Goal: Task Accomplishment & Management: Complete application form

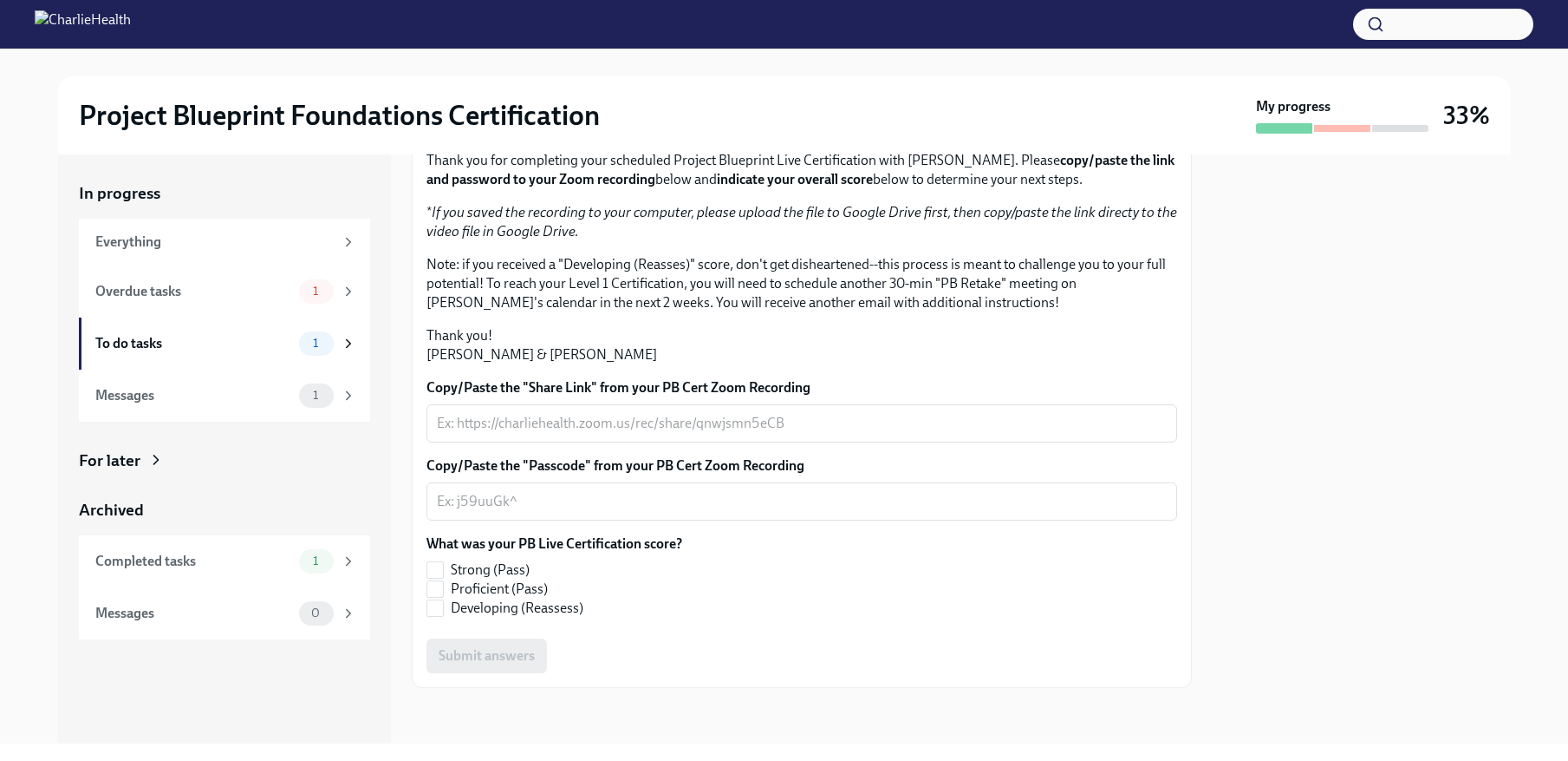
scroll to position [347, 0]
click at [595, 426] on textarea "Copy/Paste the "Share Link" from your PB Cert Zoom Recording" at bounding box center [801, 423] width 730 height 21
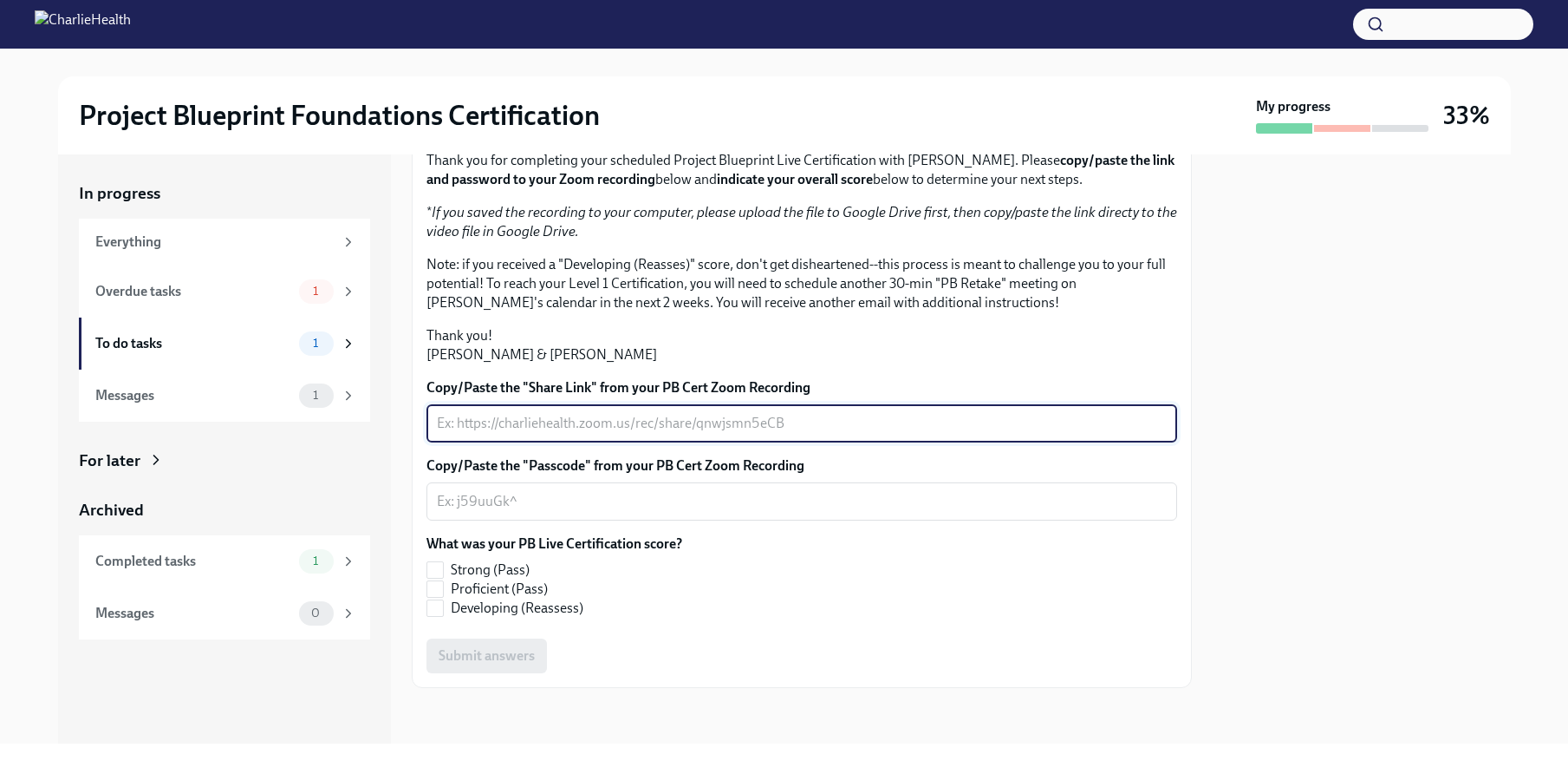
scroll to position [248, 0]
paste textarea "[URL][DOMAIN_NAME]"
type textarea "[URL][DOMAIN_NAME]"
click at [524, 512] on textarea "Copy/Paste the "Passcode" from your PB Cert Zoom Recording" at bounding box center [801, 502] width 730 height 21
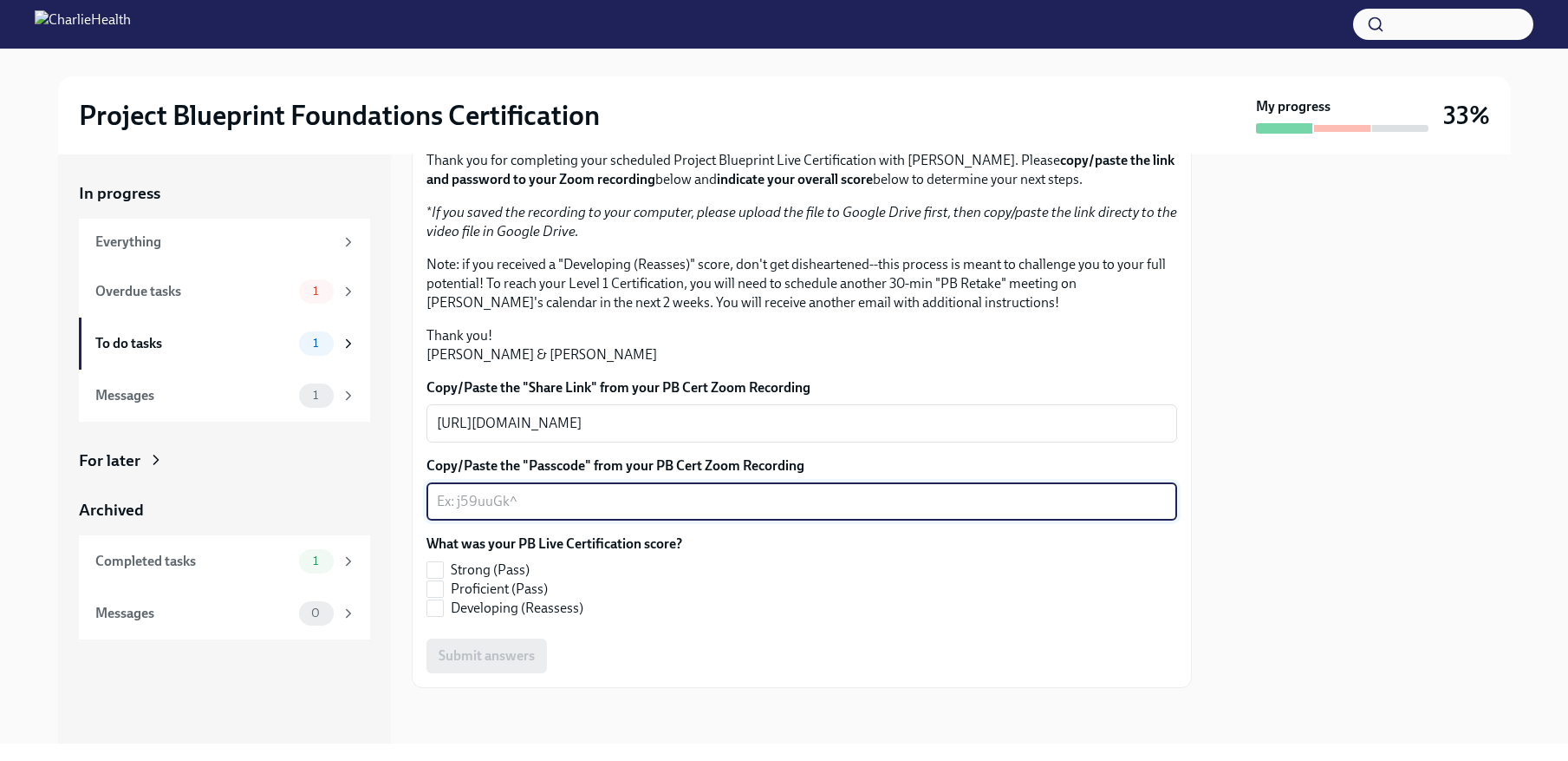
scroll to position [347, 0]
click at [478, 569] on span "Strong (Pass)" at bounding box center [490, 570] width 79 height 19
click at [443, 569] on input "Strong (Pass)" at bounding box center [435, 570] width 16 height 16
checkbox input "true"
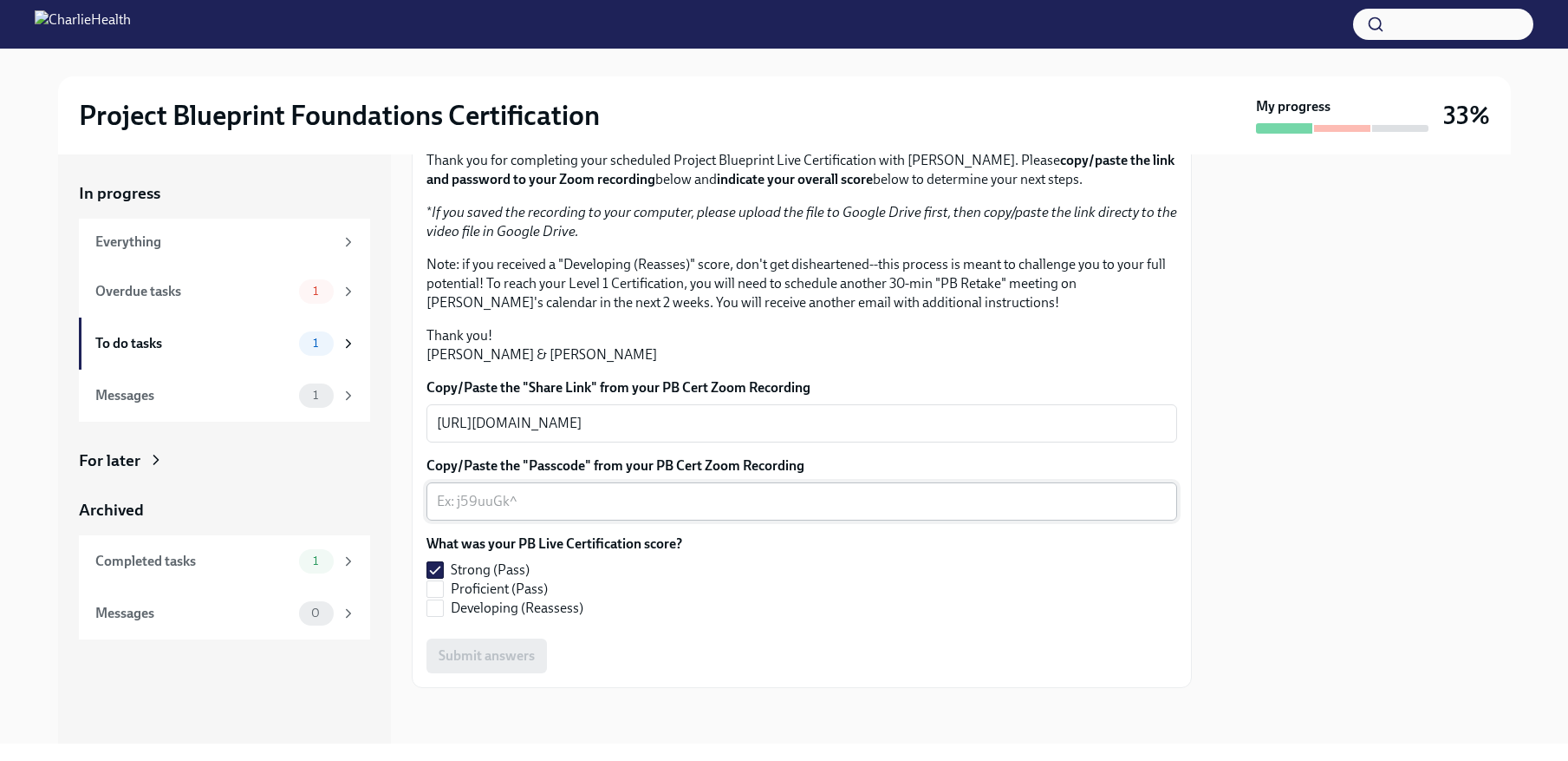
click at [500, 503] on textarea "Copy/Paste the "Passcode" from your PB Cert Zoom Recording" at bounding box center [801, 502] width 730 height 21
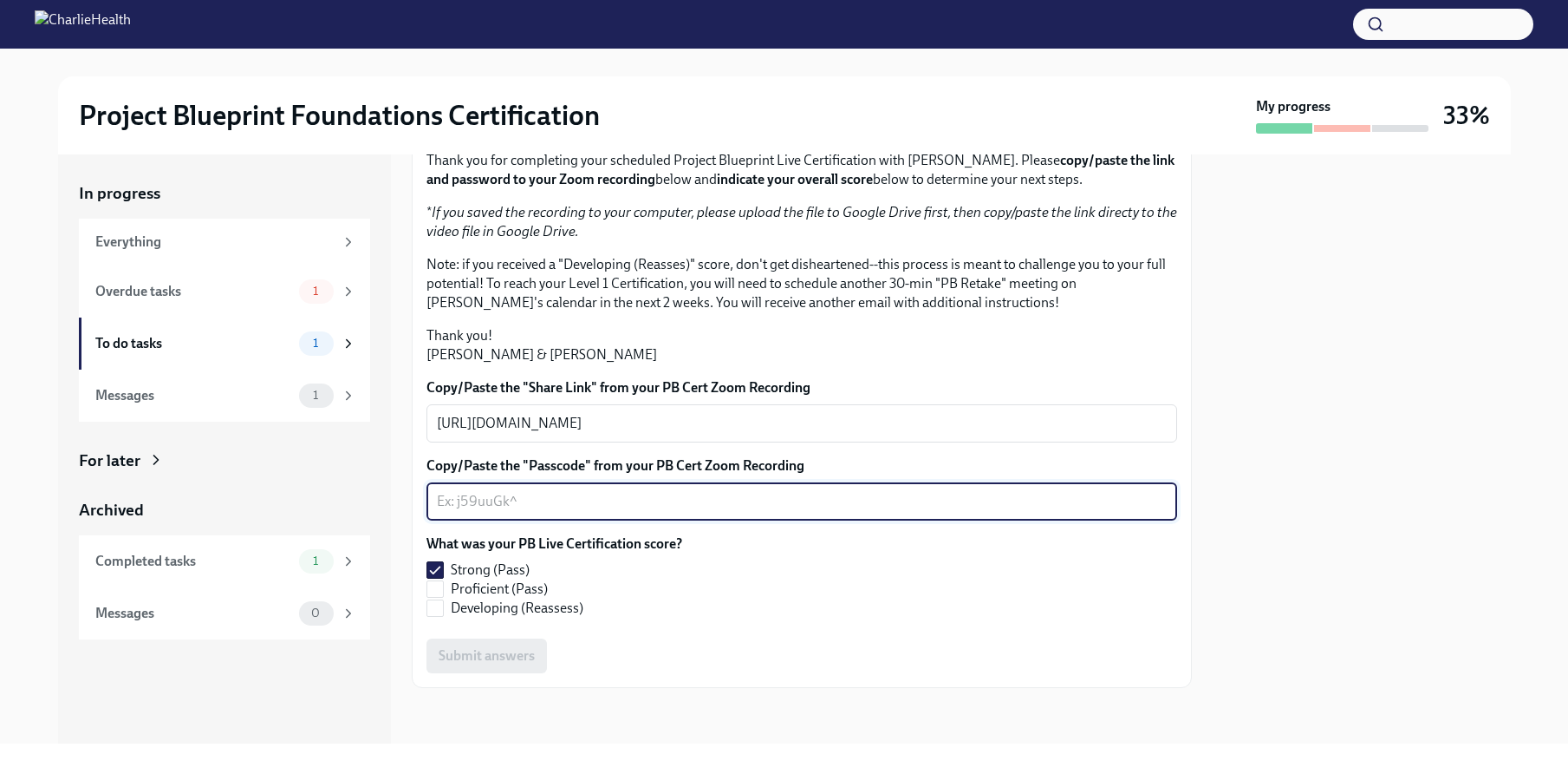
click at [484, 502] on textarea "Copy/Paste the "Passcode" from your PB Cert Zoom Recording" at bounding box center [801, 502] width 730 height 21
click at [500, 502] on textarea "Copy/Paste the "Passcode" from your PB Cert Zoom Recording" at bounding box center [801, 502] width 730 height 21
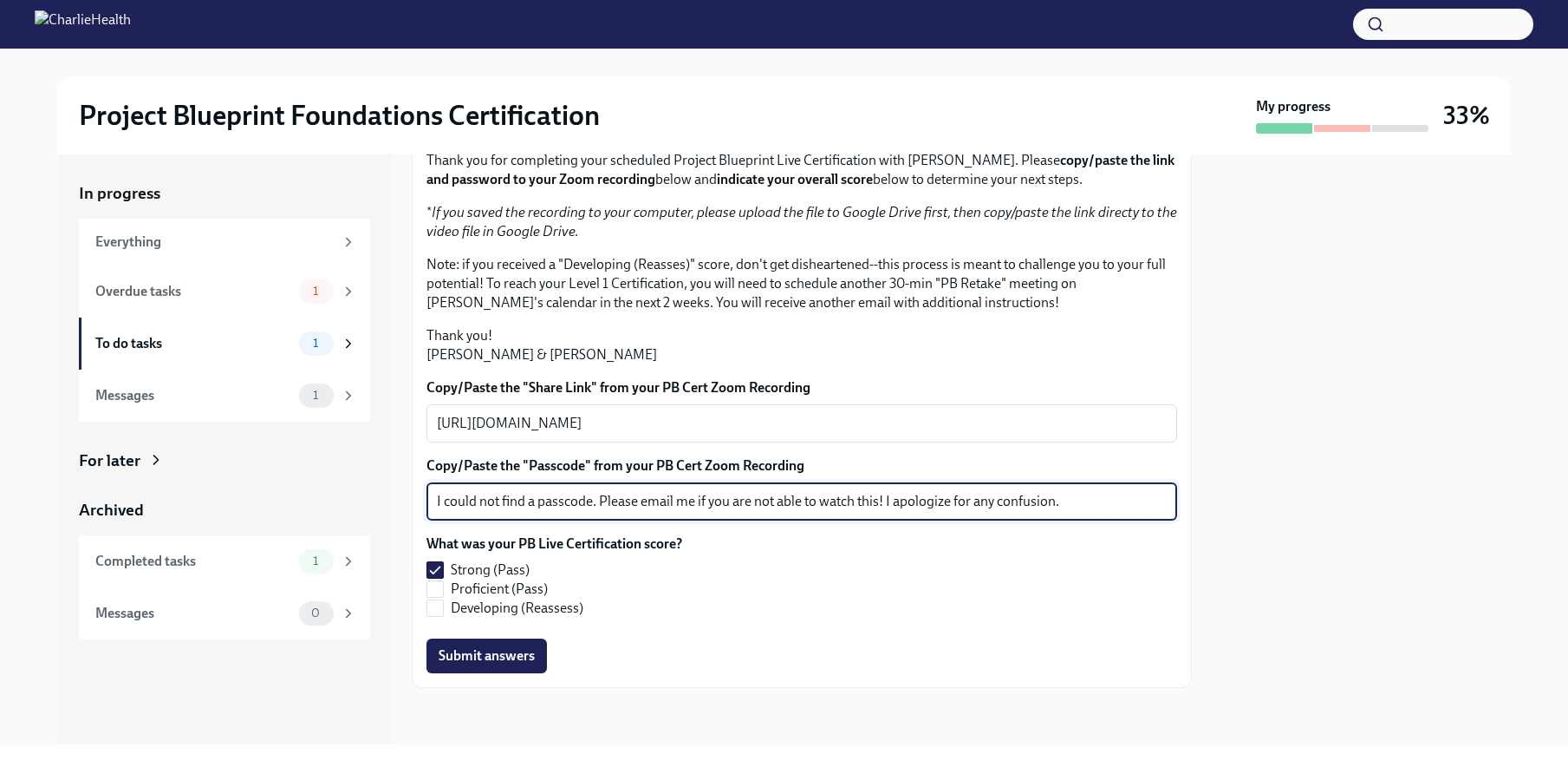
type textarea "I could not find a passcode. Please email me if you are not able to watch this!…"
click at [510, 668] on button "Submit answers" at bounding box center [486, 656] width 120 height 35
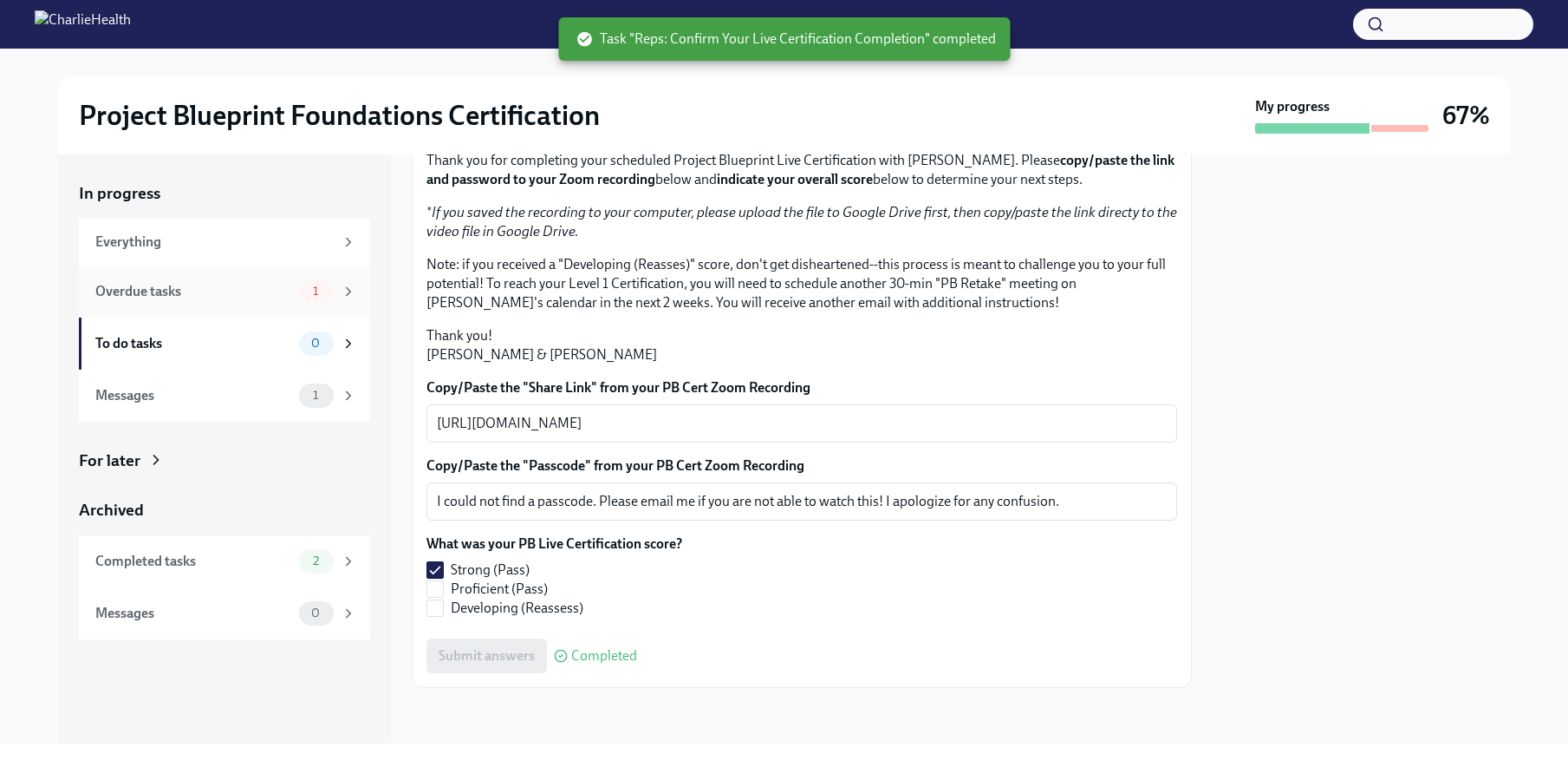
click at [303, 296] on span "1" at bounding box center [316, 291] width 26 height 13
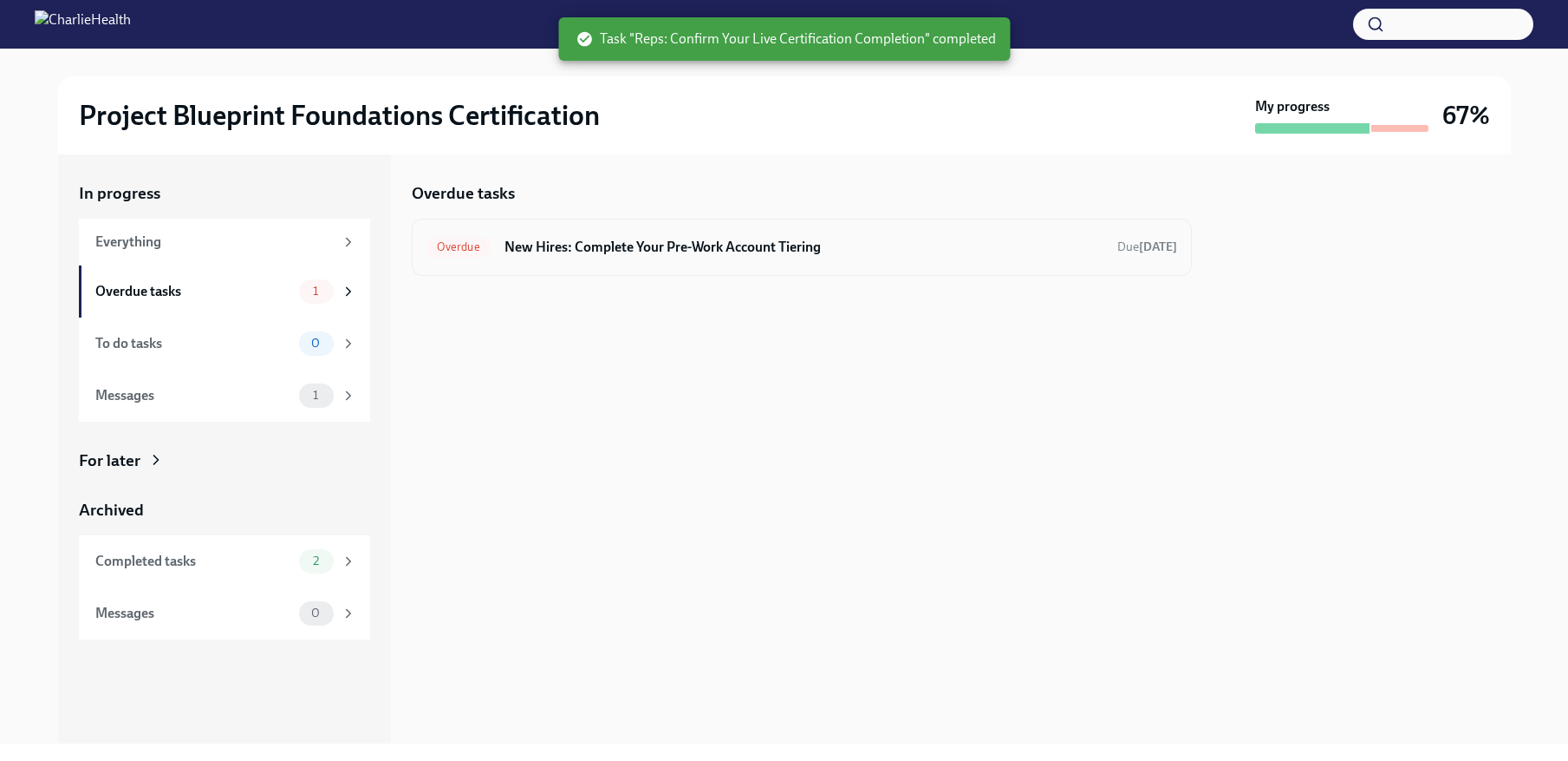
click at [656, 252] on h6 "New Hires: Complete Your Pre-Work Account Tiering" at bounding box center [804, 247] width 599 height 19
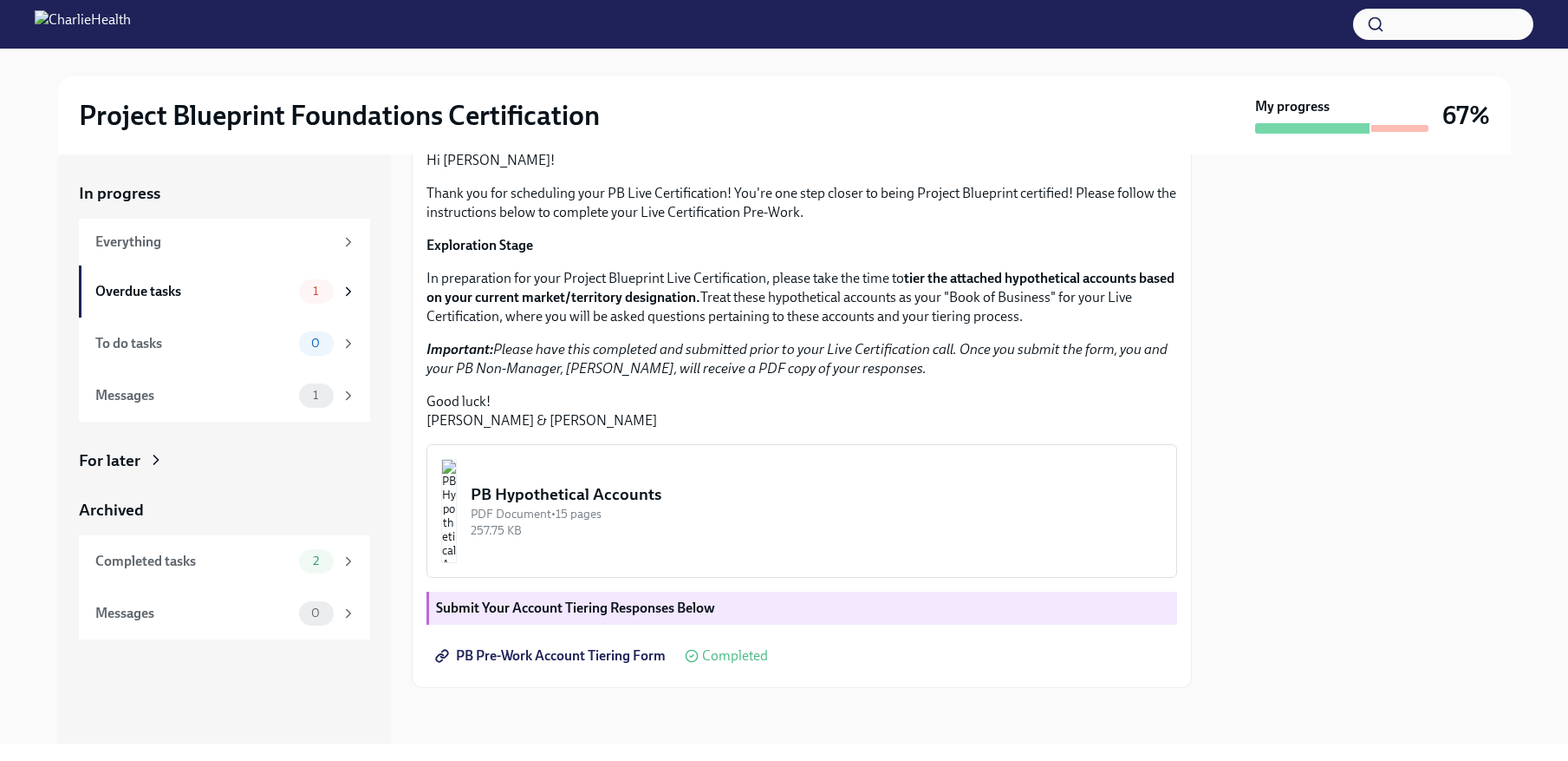
scroll to position [314, 0]
click at [318, 279] on div "1" at bounding box center [317, 292] width 35 height 24
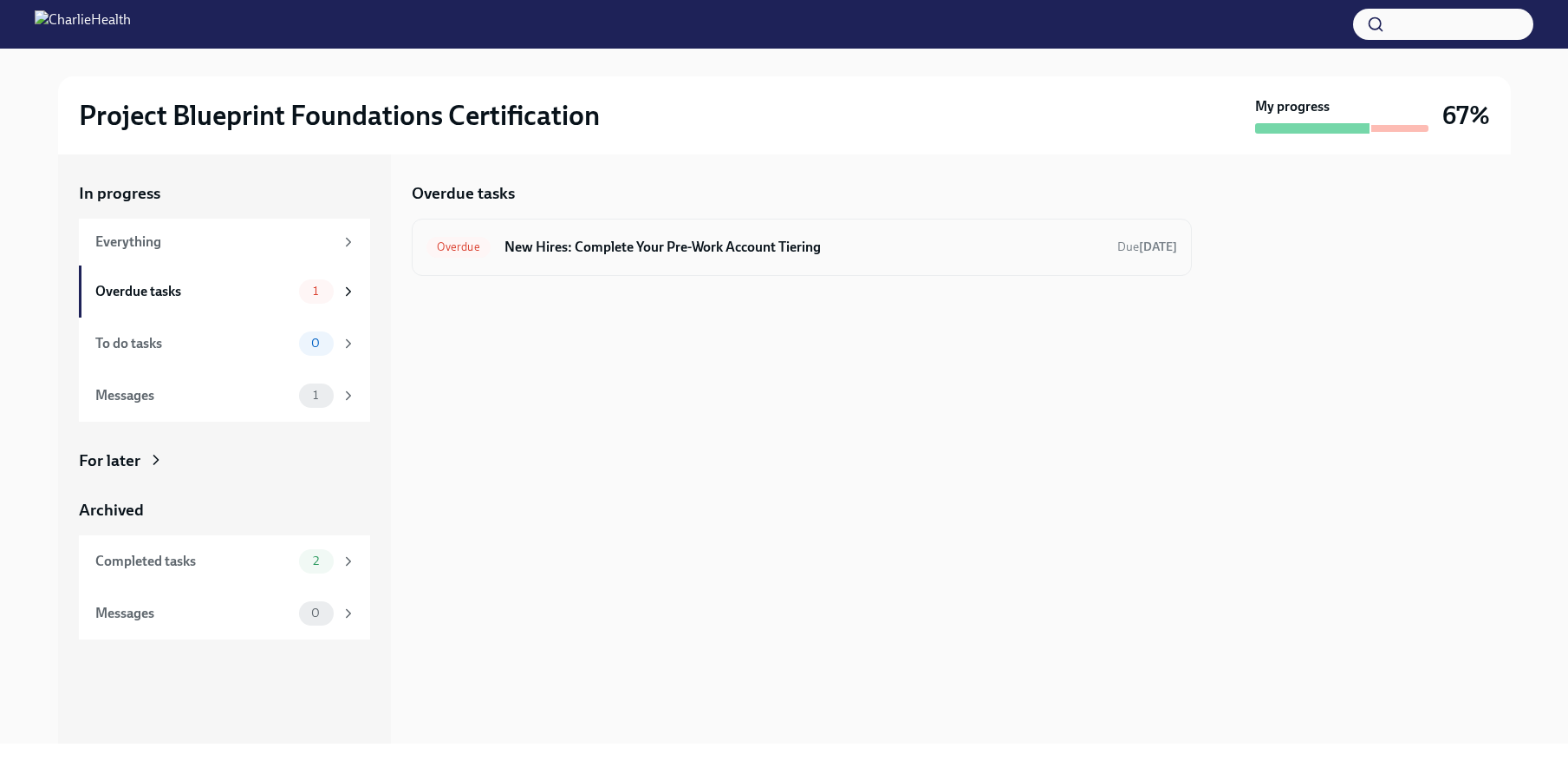
click at [499, 250] on div "Overdue New Hires: Complete Your Pre-Work Account Tiering Due [DATE]" at bounding box center [801, 247] width 751 height 28
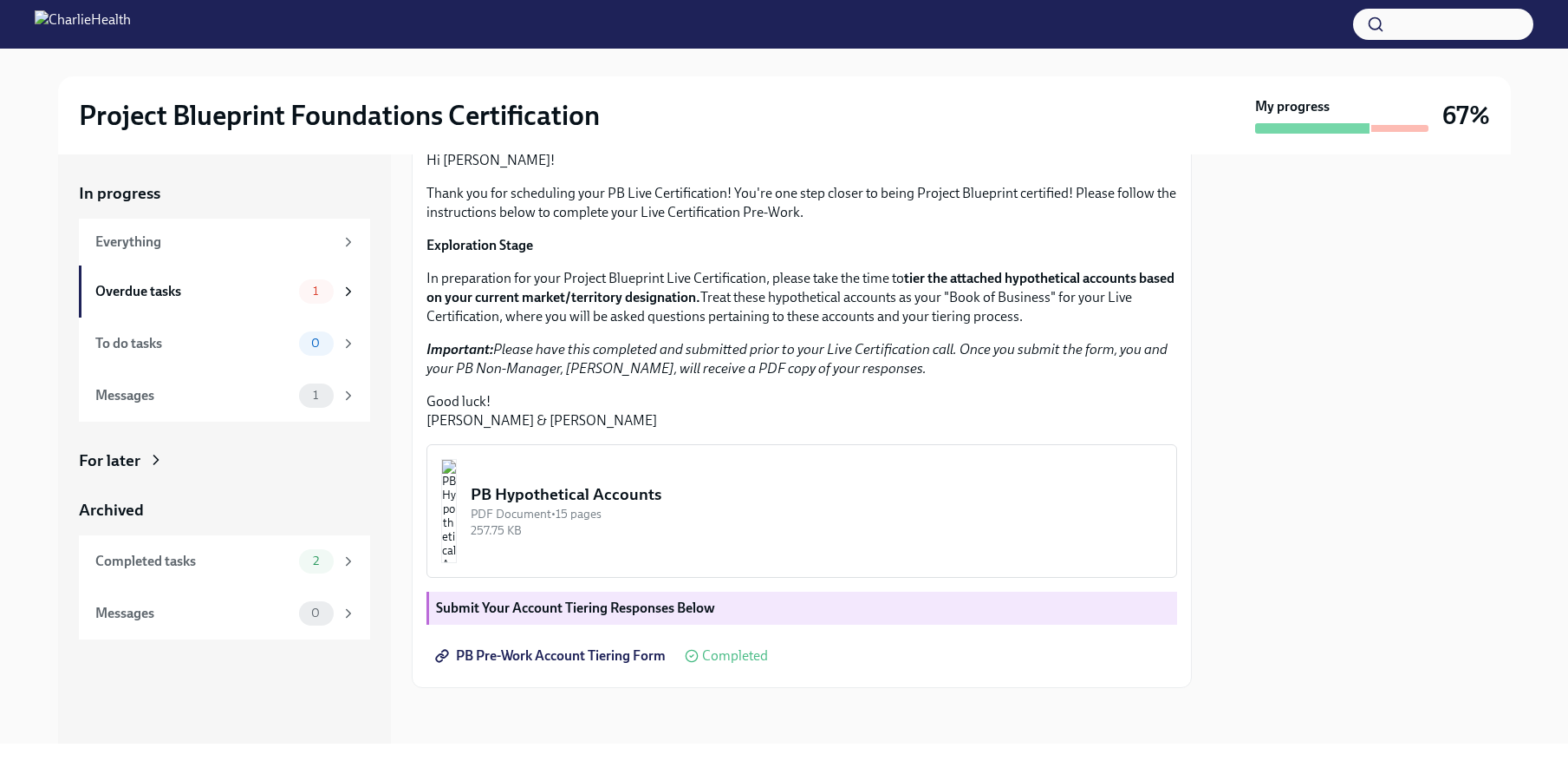
scroll to position [314, 0]
click at [714, 524] on div "257.75 KB" at bounding box center [816, 530] width 692 height 17
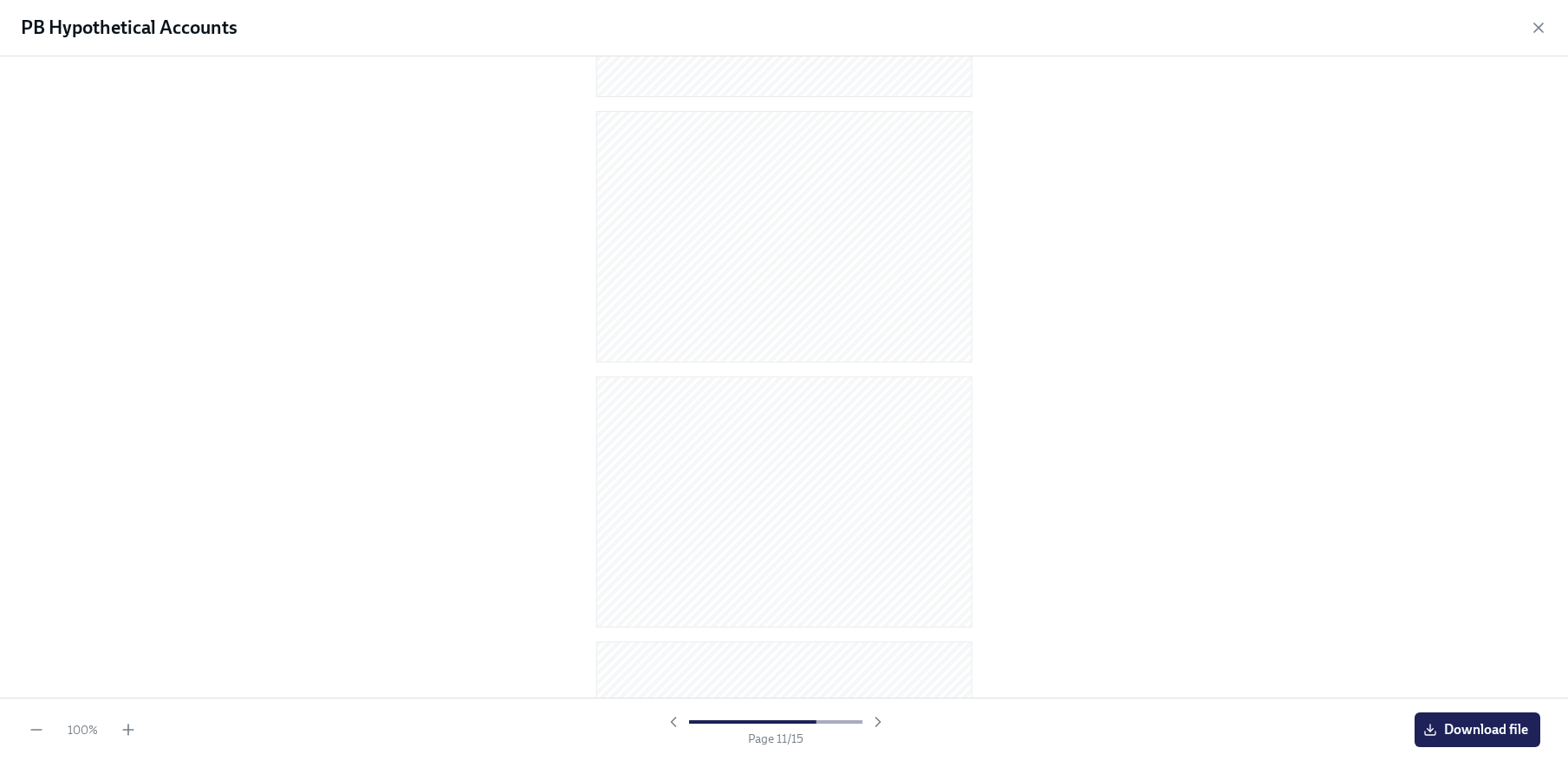
scroll to position [3350, 0]
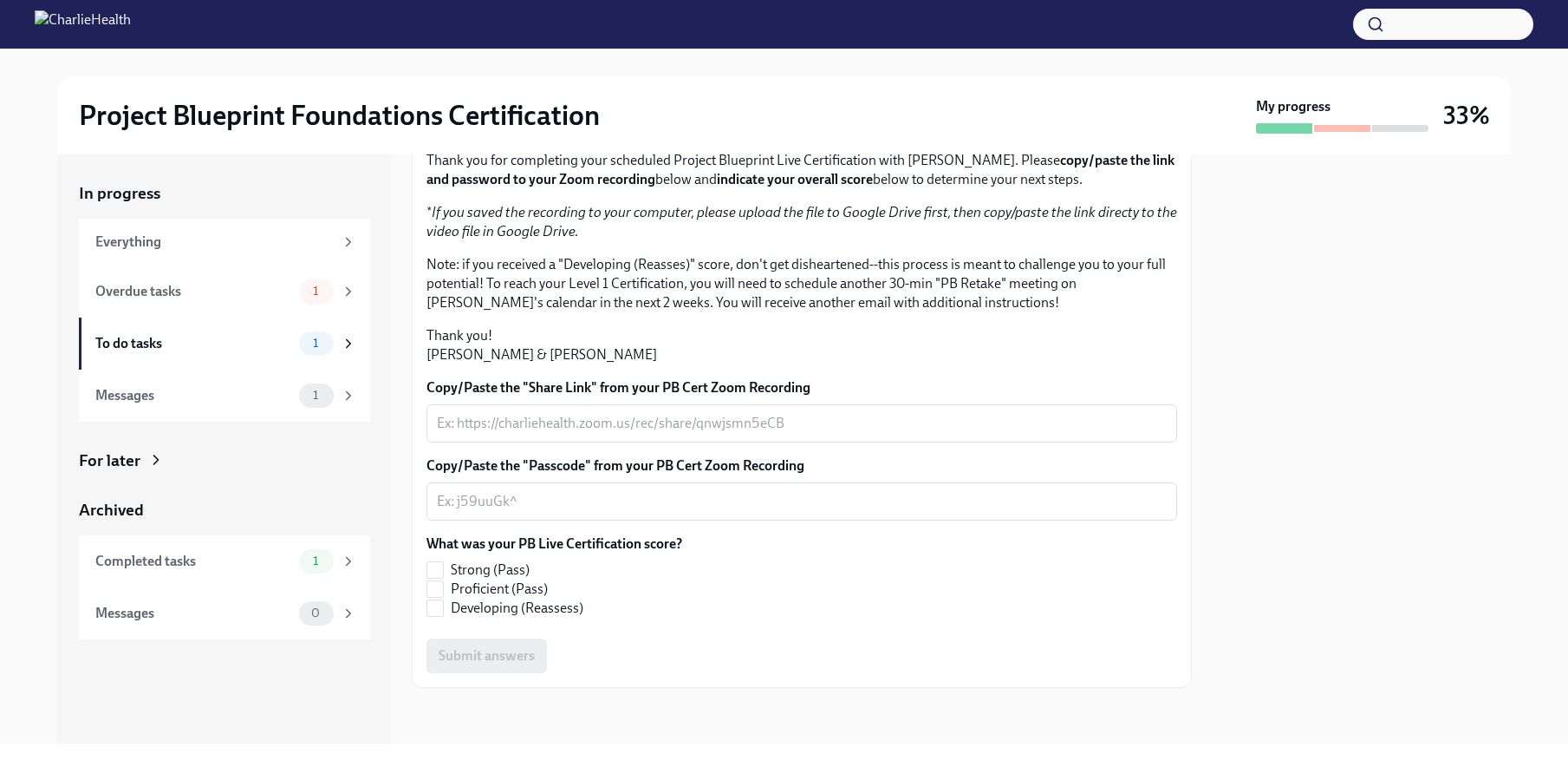
scroll to position [347, 0]
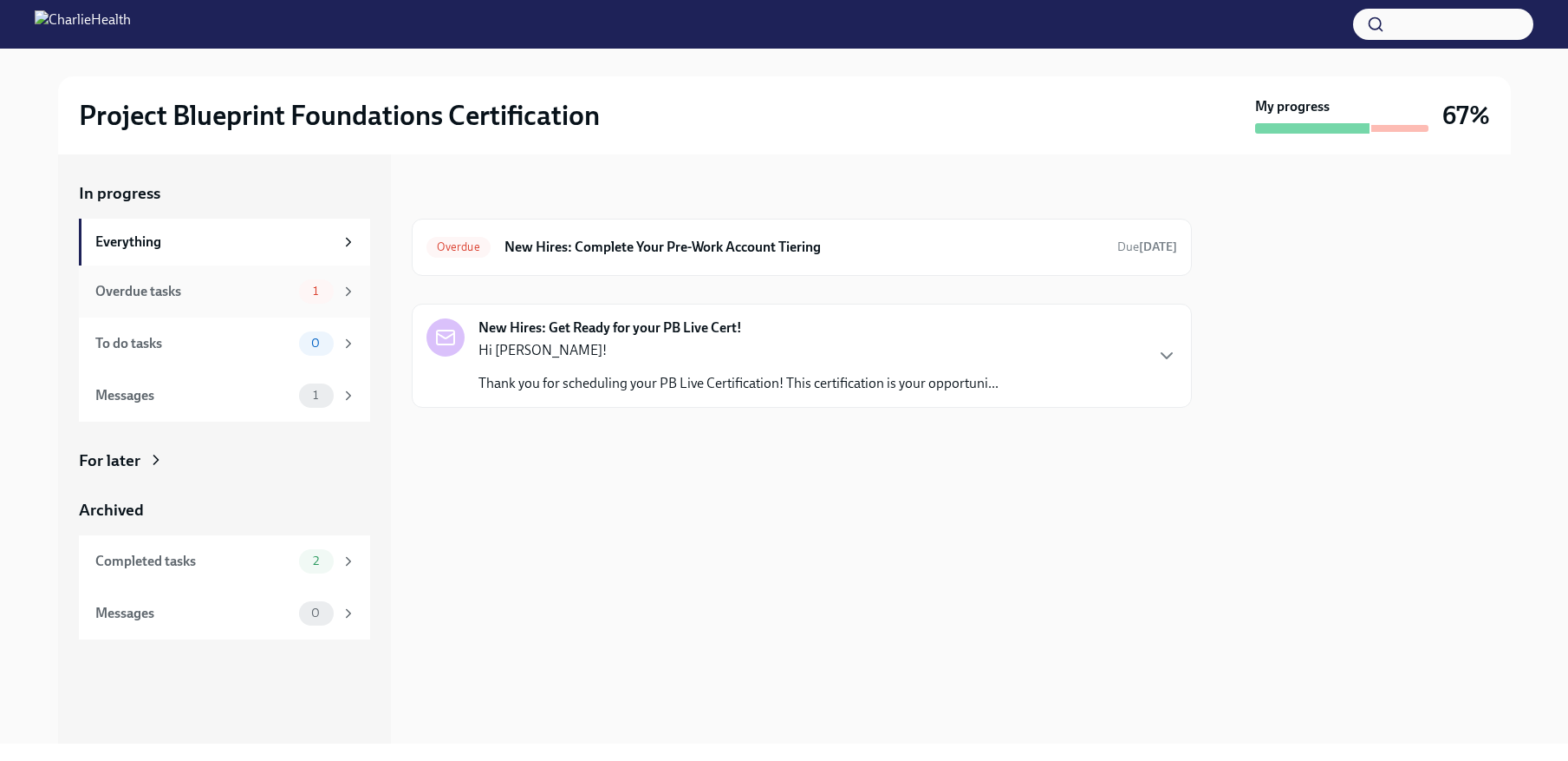
click at [258, 297] on div "Overdue tasks" at bounding box center [194, 292] width 197 height 19
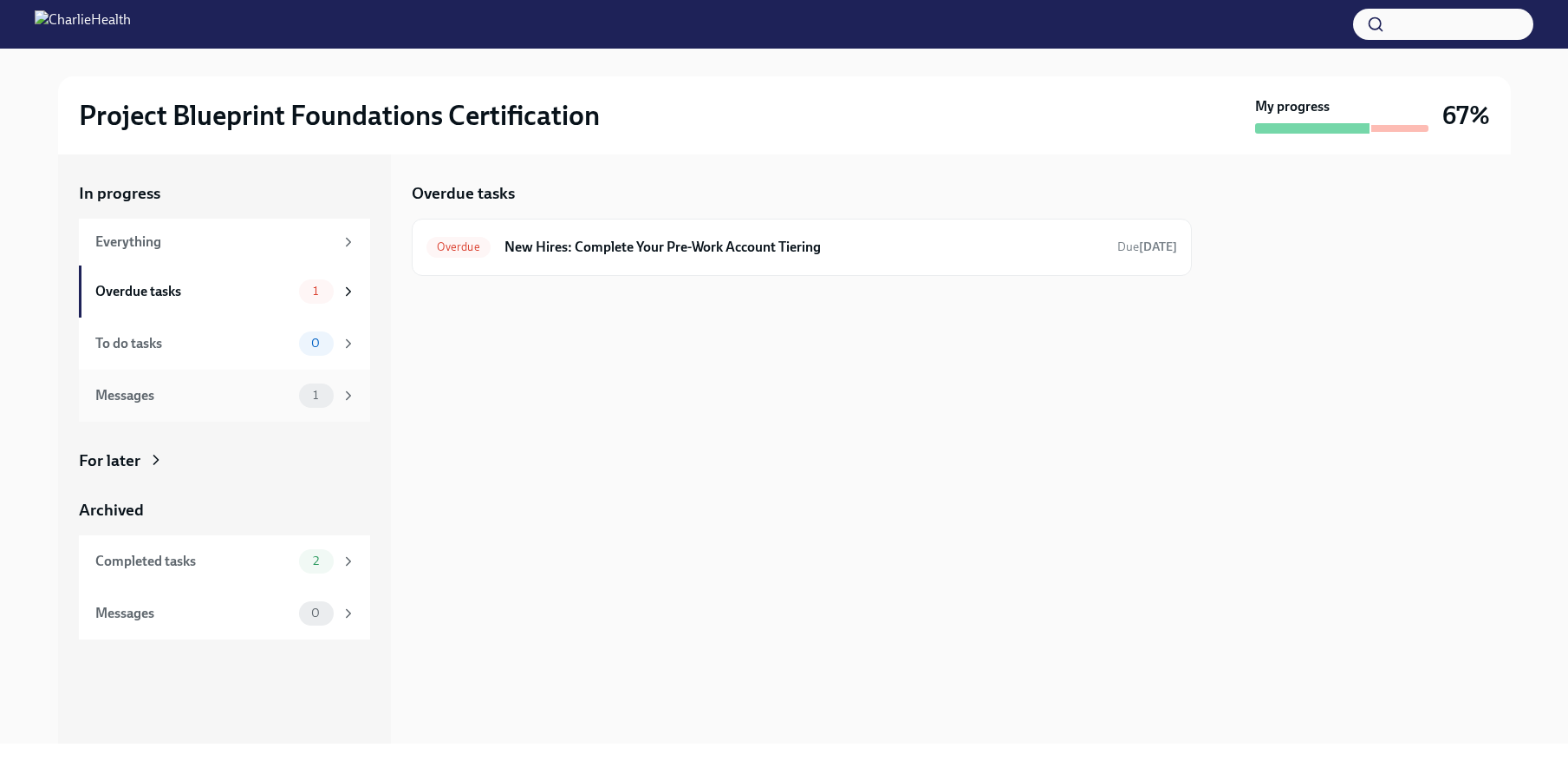
click at [254, 386] on div "Messages" at bounding box center [194, 395] width 197 height 19
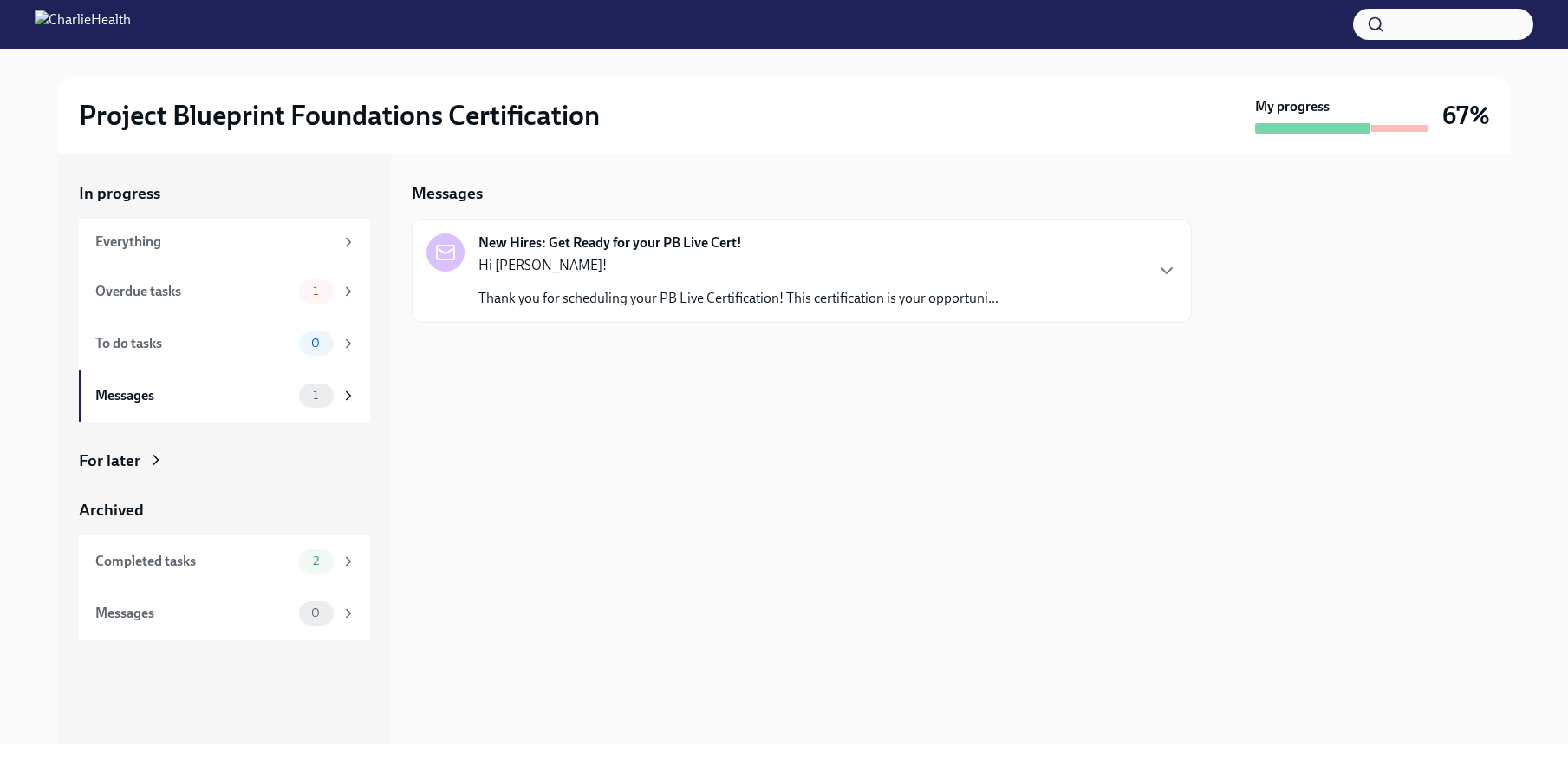
click at [611, 289] on p "Thank you for scheduling your PB Live Certification! This certification is your…" at bounding box center [739, 299] width 520 height 19
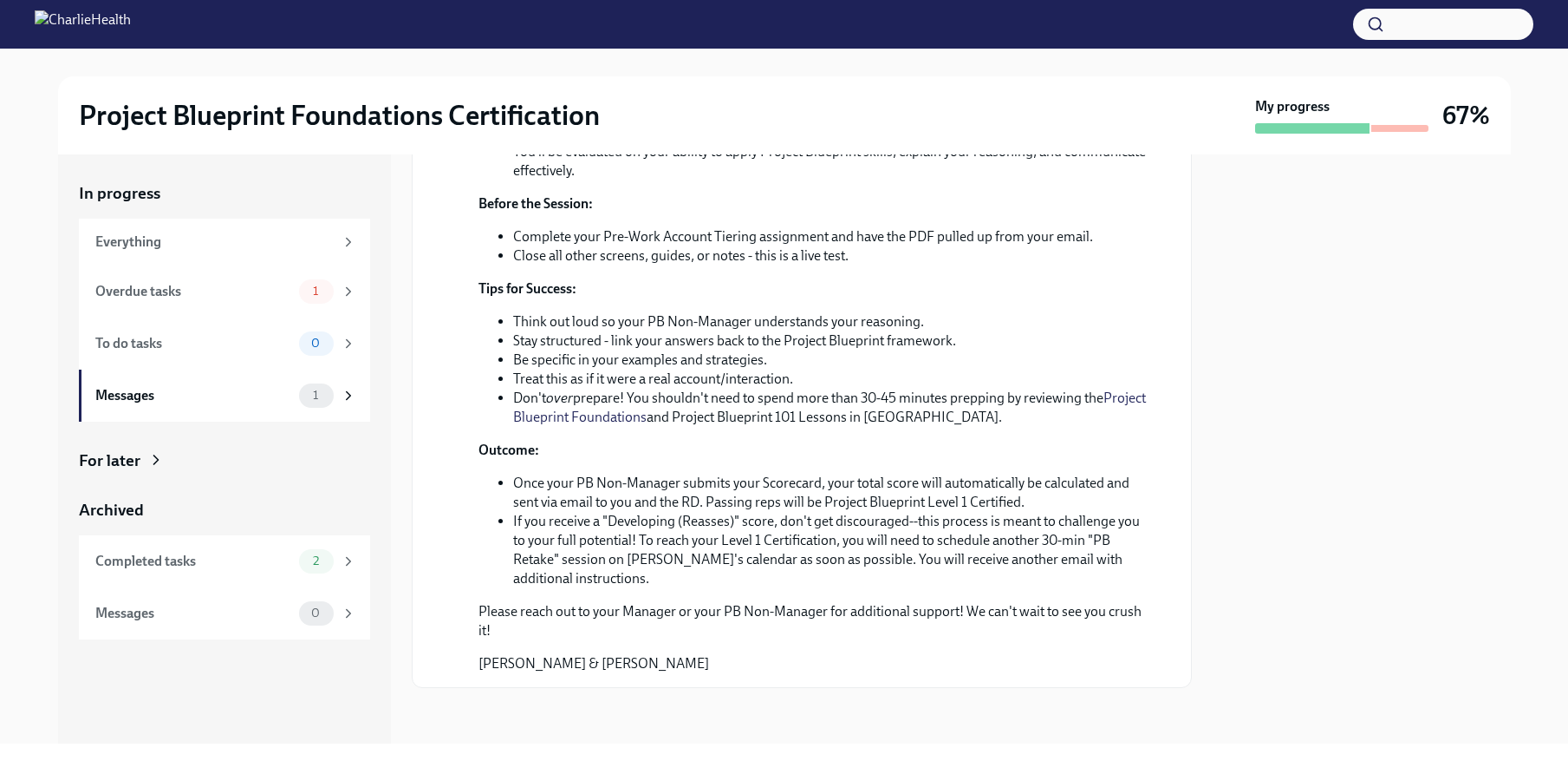
scroll to position [558, 0]
